Goal: Transaction & Acquisition: Purchase product/service

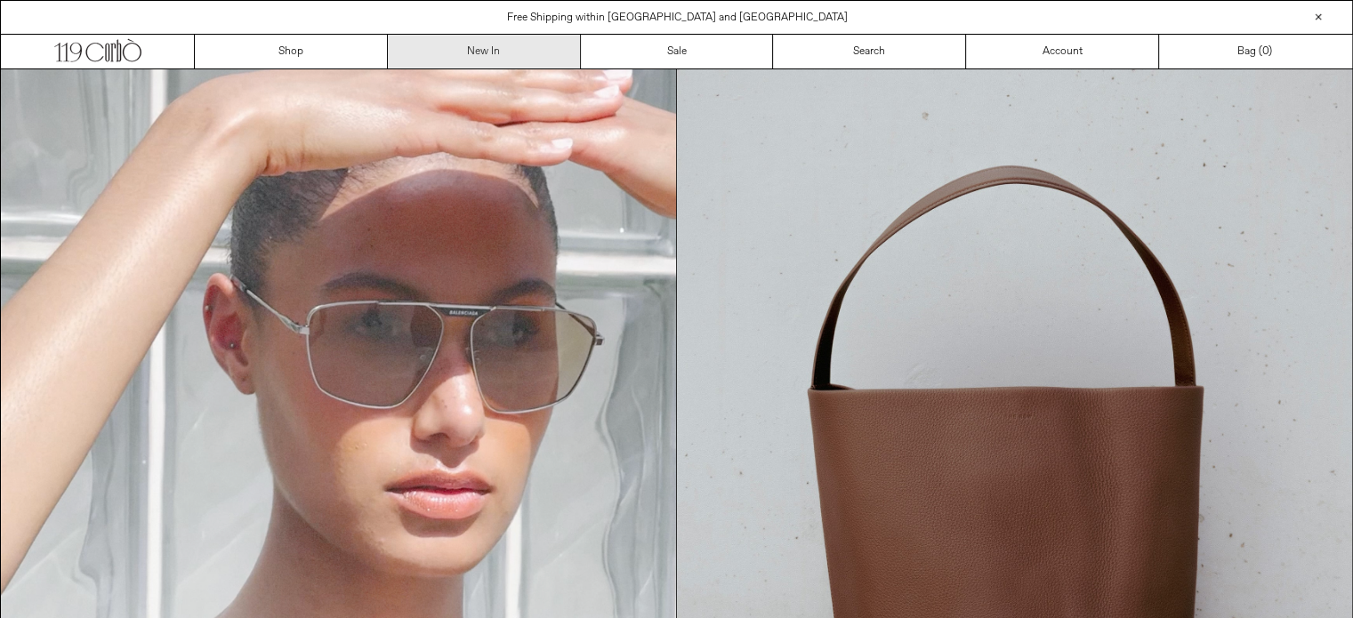
click at [488, 52] on link "New In" at bounding box center [484, 52] width 193 height 34
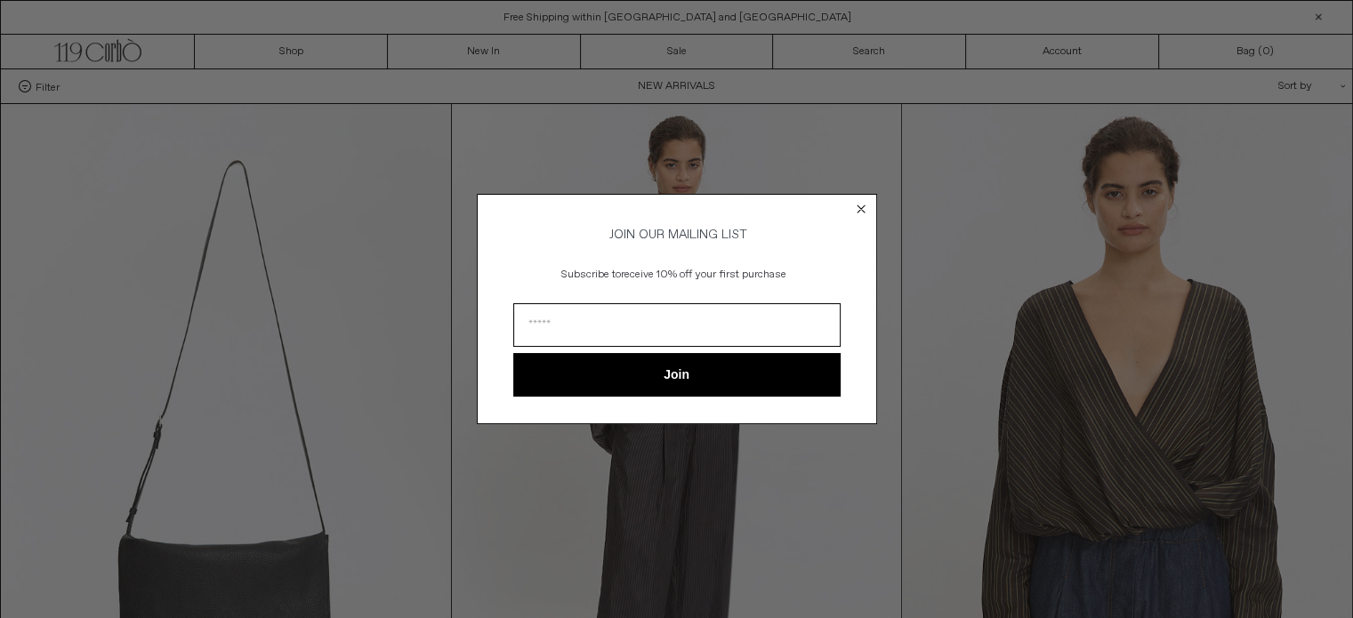
click at [861, 203] on circle "Close dialog" at bounding box center [860, 209] width 17 height 17
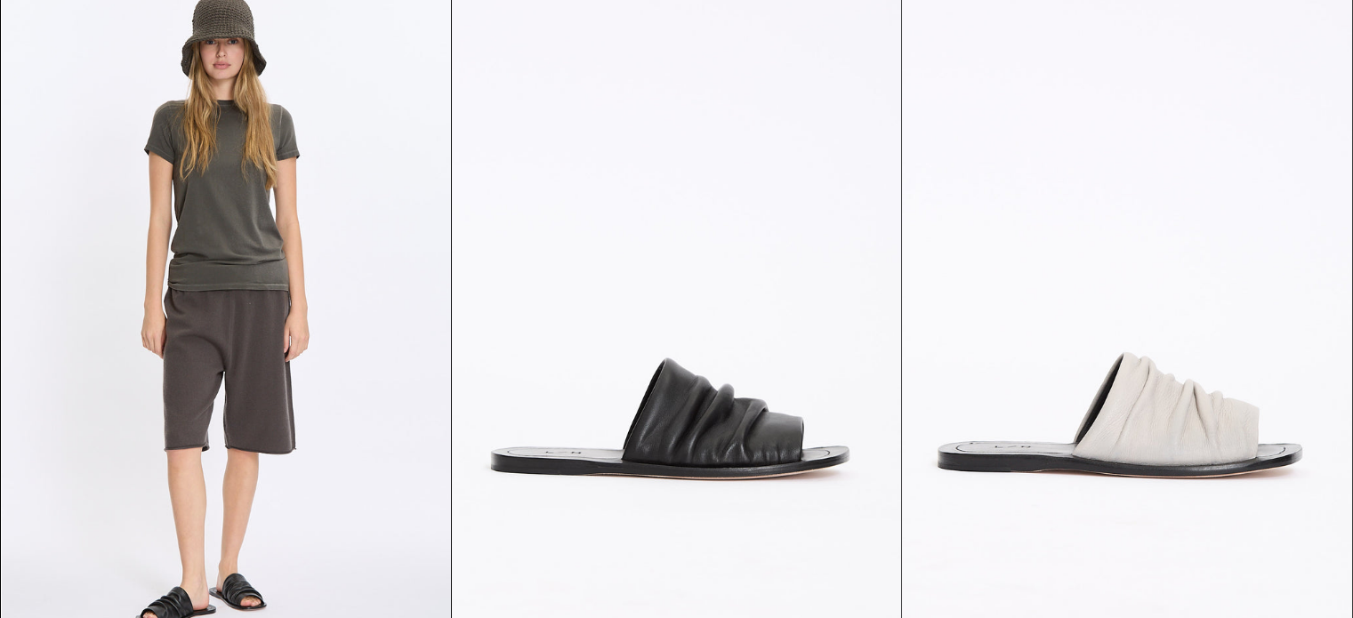
scroll to position [22834, 0]
